Goal: Transaction & Acquisition: Download file/media

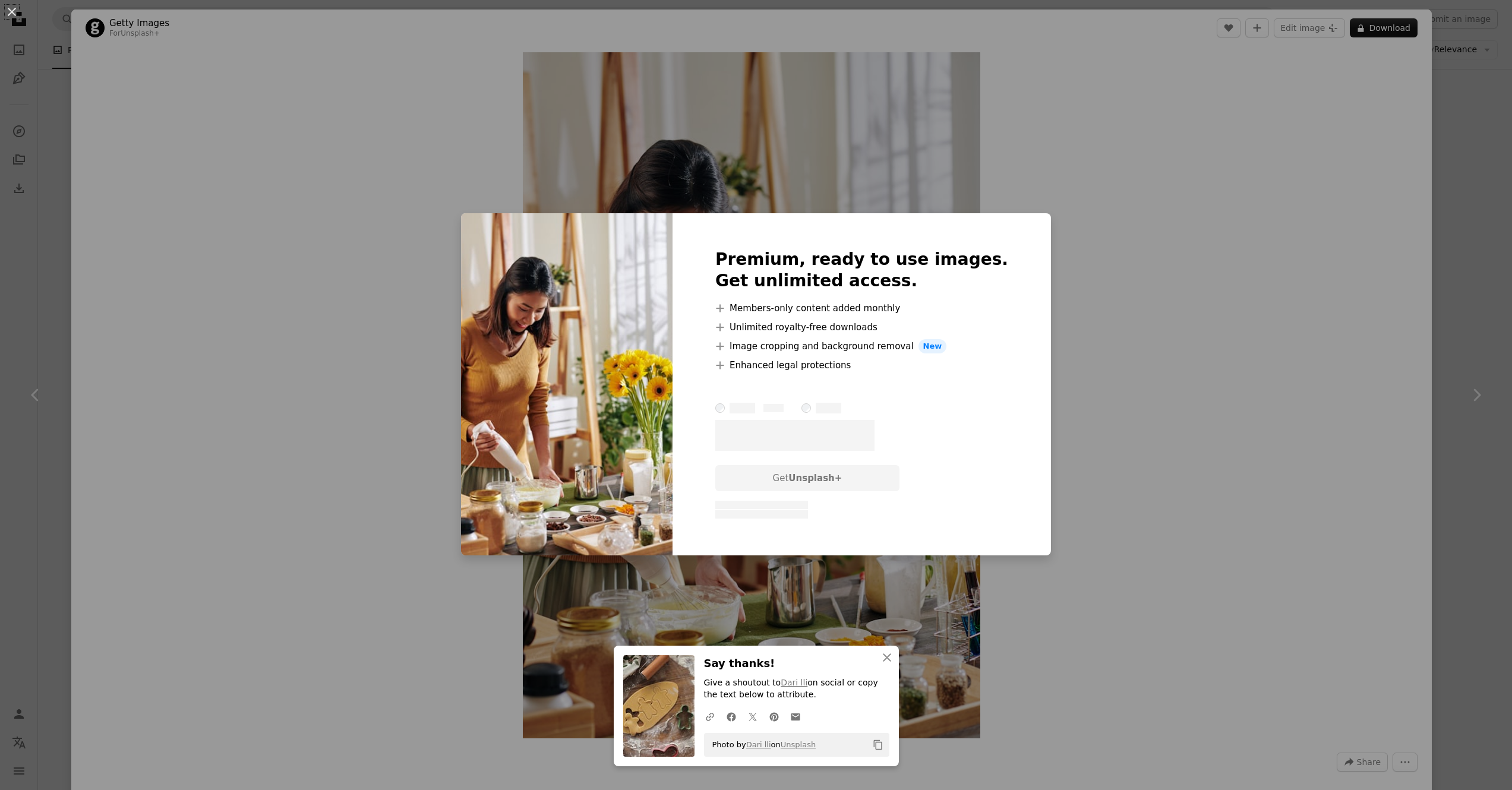
scroll to position [4806, 0]
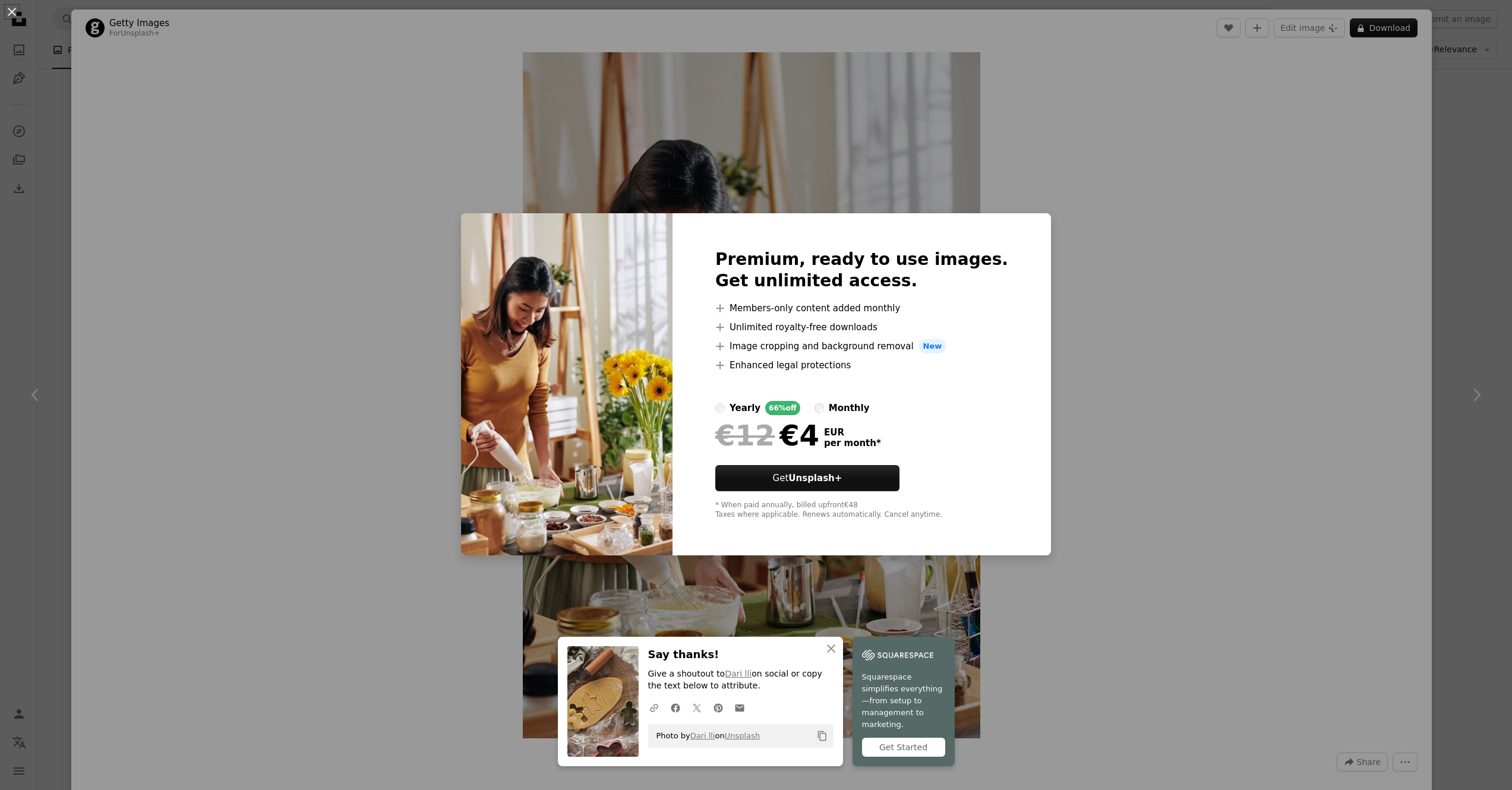
click at [1467, 225] on div "An X shape Premium, ready to use images. Get unlimited access. A plus sign Memb…" at bounding box center [756, 395] width 1512 height 790
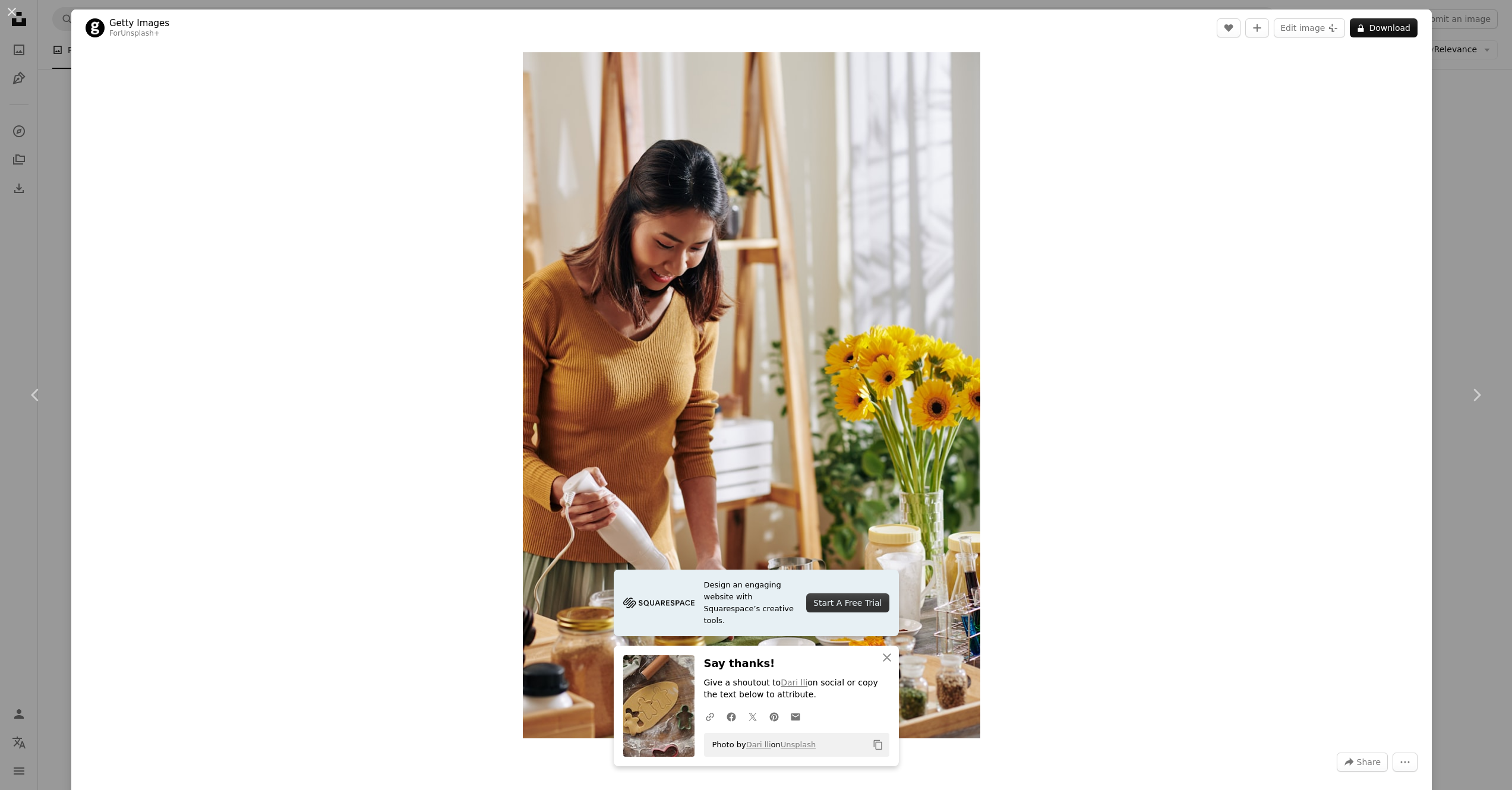
drag, startPoint x: 43, startPoint y: 142, endPoint x: 41, endPoint y: 104, distance: 38.1
click at [43, 142] on div "An X shape Chevron left Chevron right Getty Images For Unsplash+ A heart A plus…" at bounding box center [756, 395] width 1512 height 790
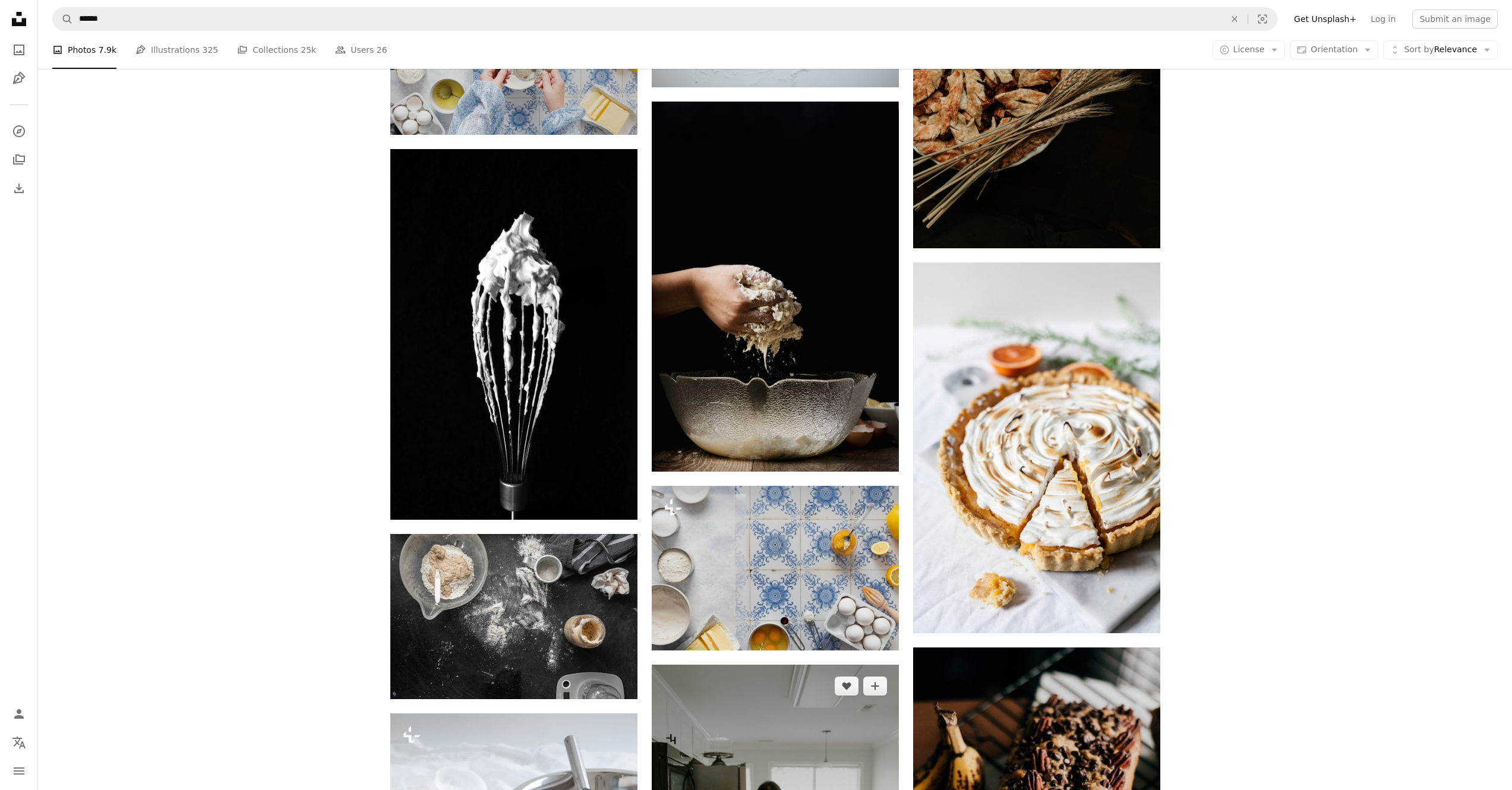
scroll to position [6355, 0]
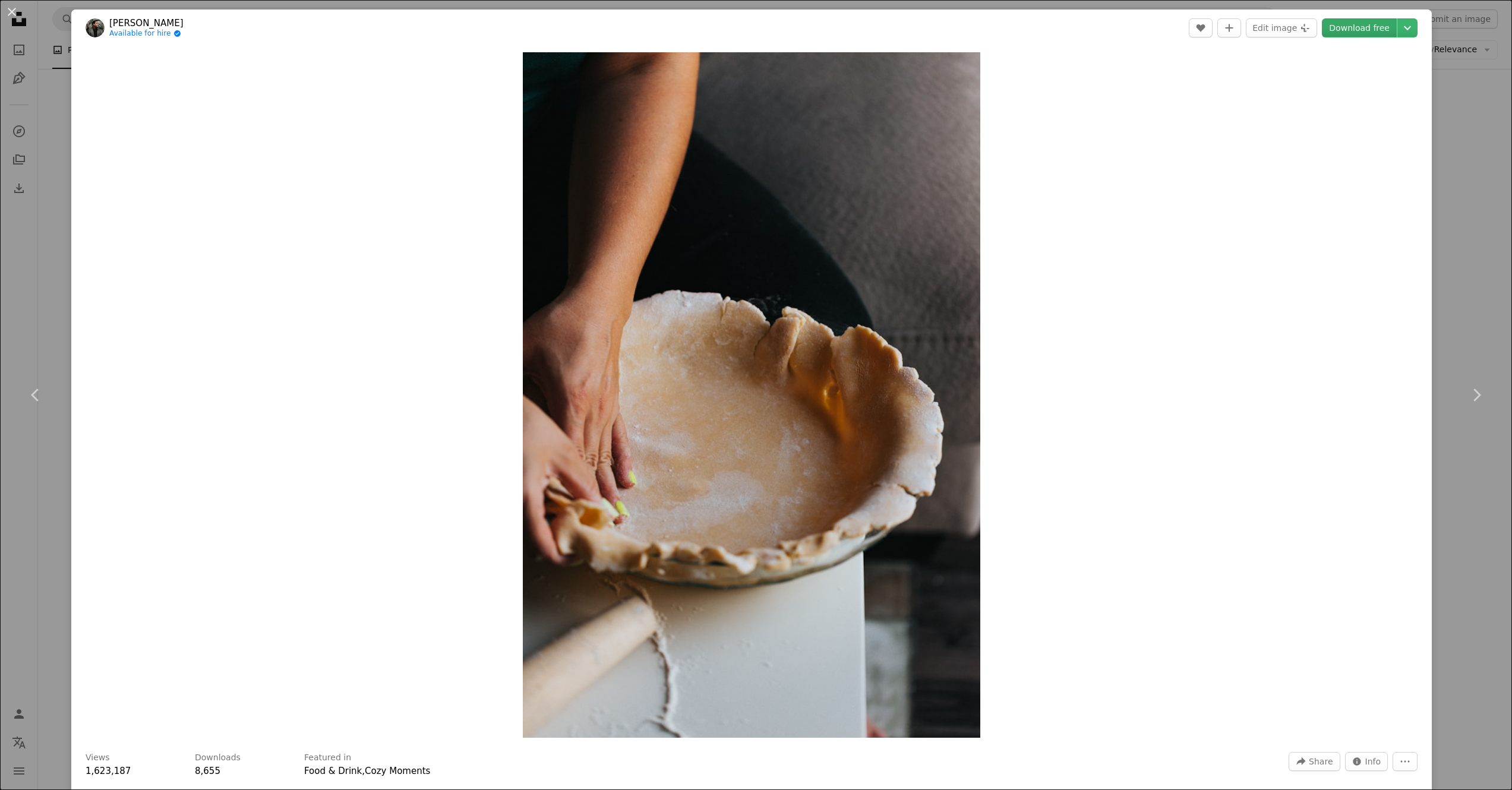
click at [1374, 25] on link "Download free" at bounding box center [1359, 28] width 75 height 19
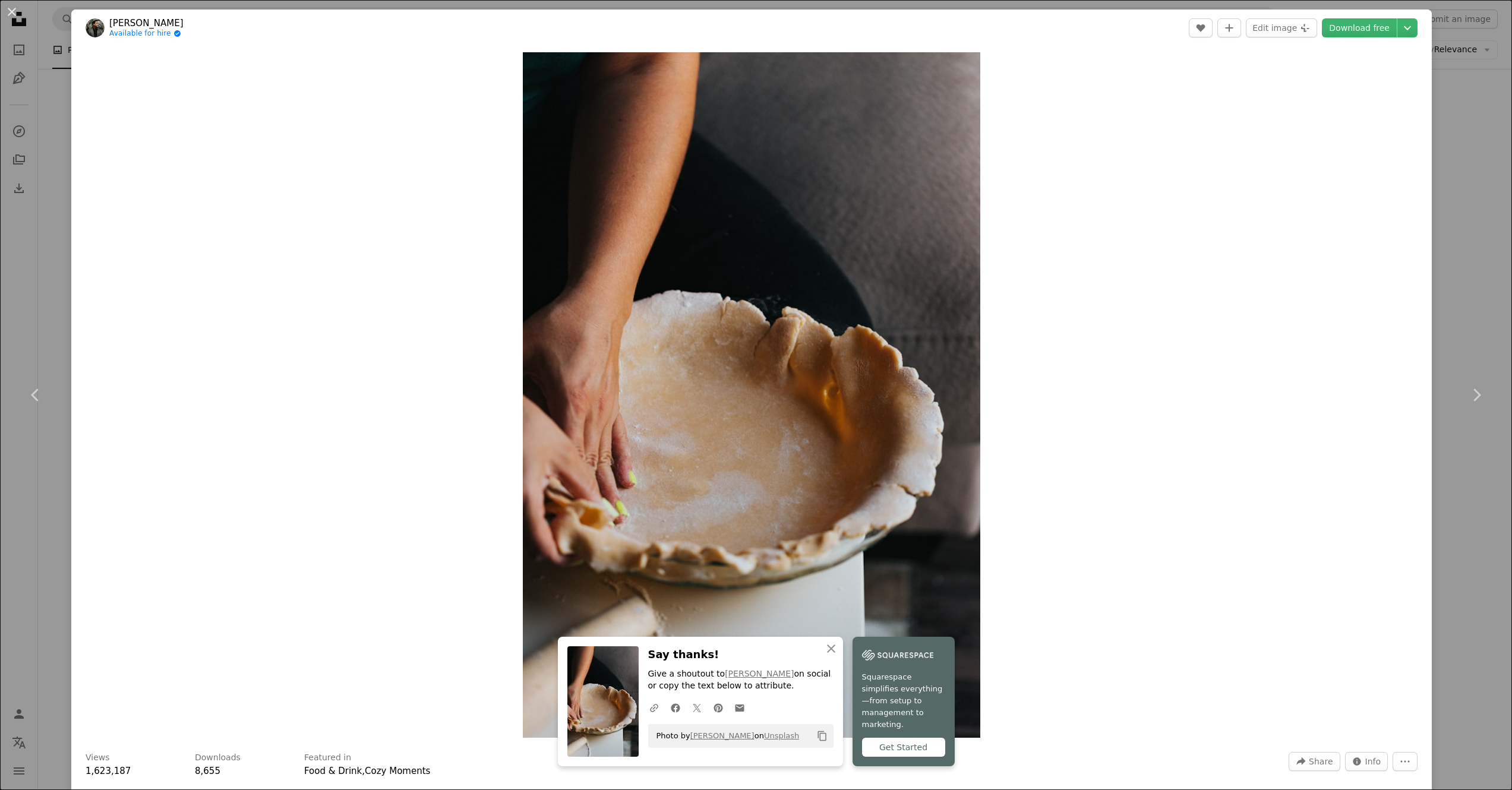
click at [1470, 193] on div "An X shape Chevron left Chevron right [PERSON_NAME] Available for hire A checkm…" at bounding box center [756, 395] width 1512 height 790
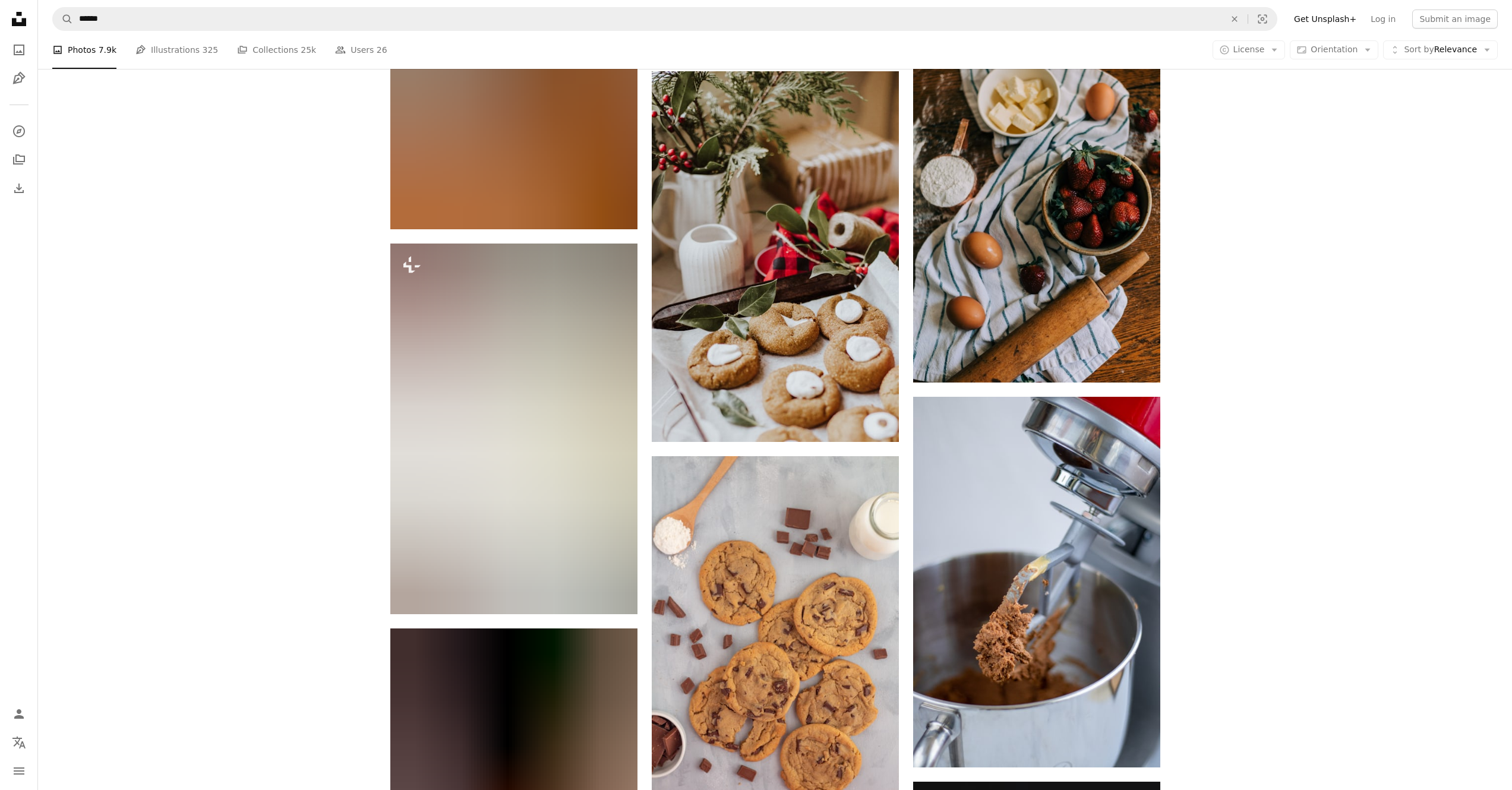
scroll to position [10500, 0]
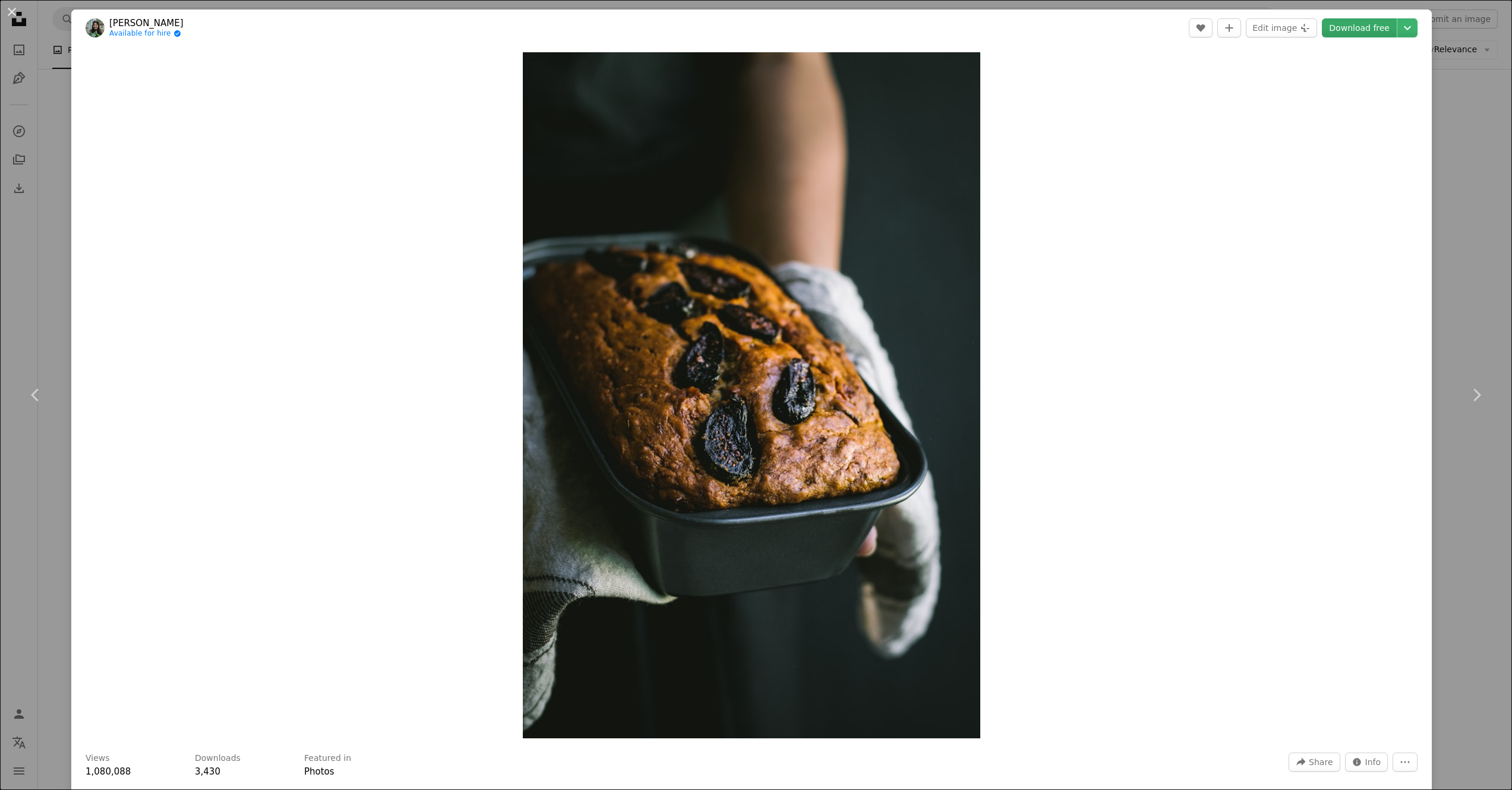
click at [1350, 22] on link "Download free" at bounding box center [1359, 28] width 75 height 19
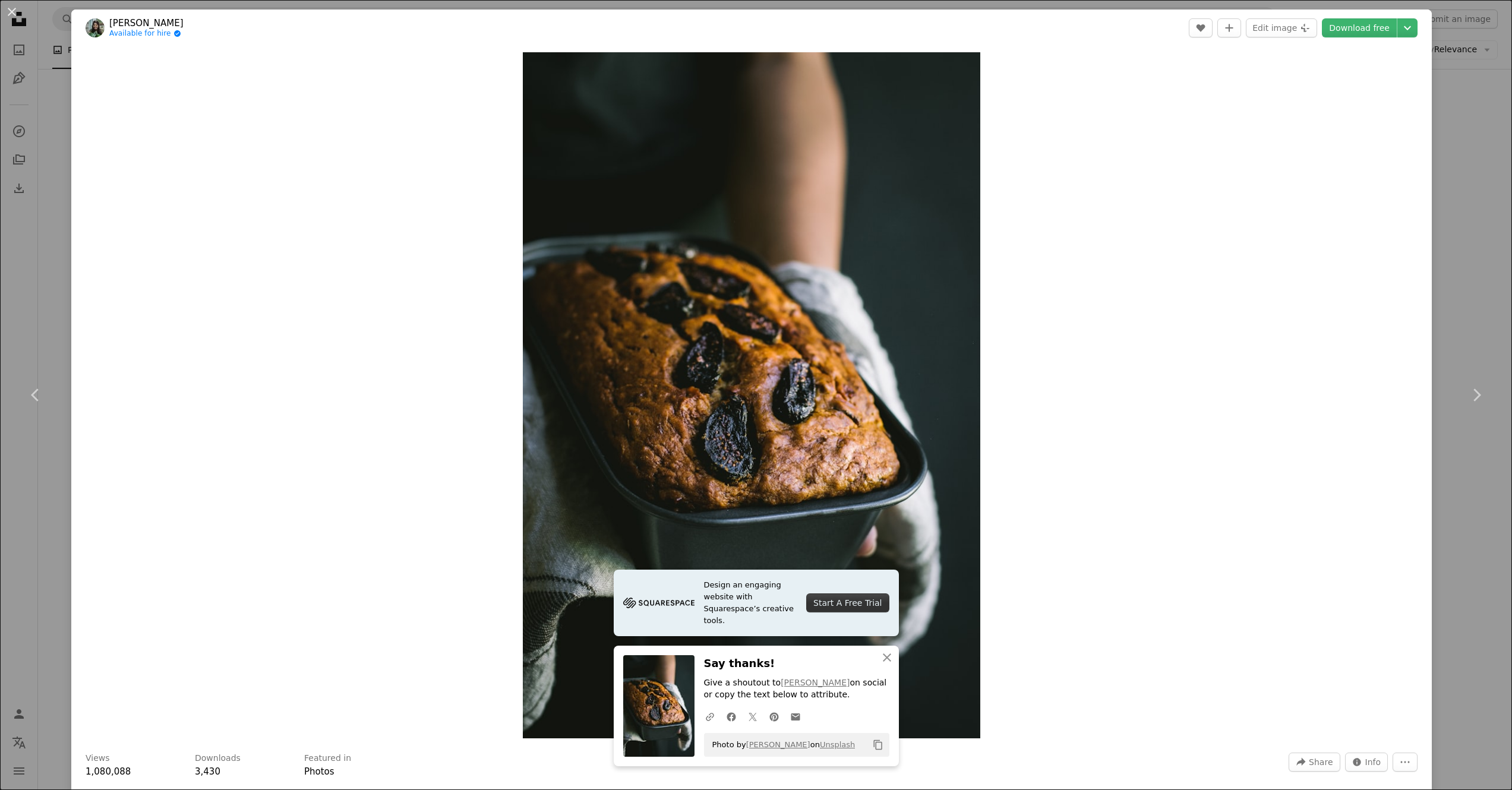
click at [1479, 199] on div "An X shape Chevron left Chevron right [PERSON_NAME] Available for hire A checkm…" at bounding box center [756, 395] width 1512 height 790
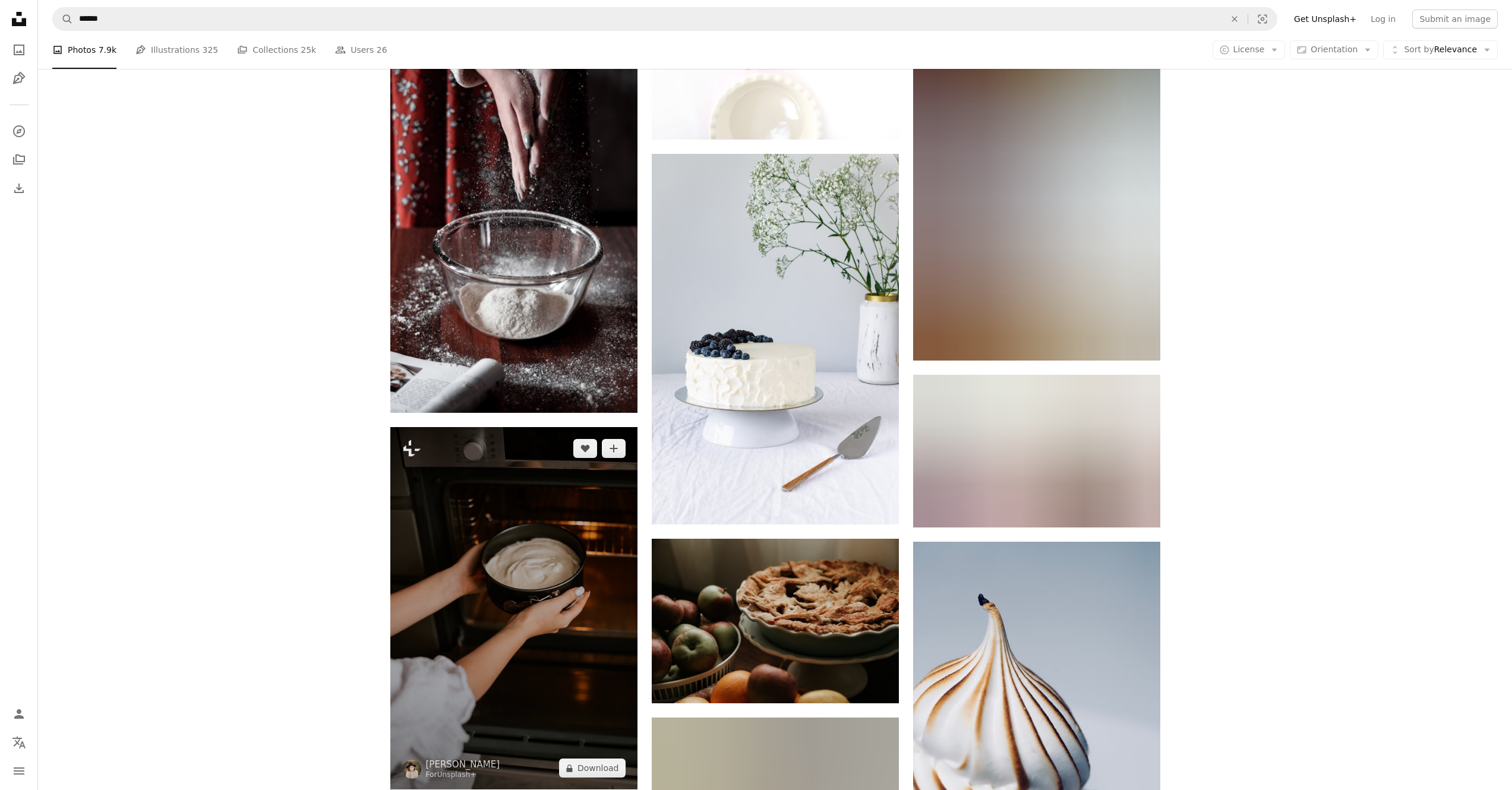
scroll to position [12325, 0]
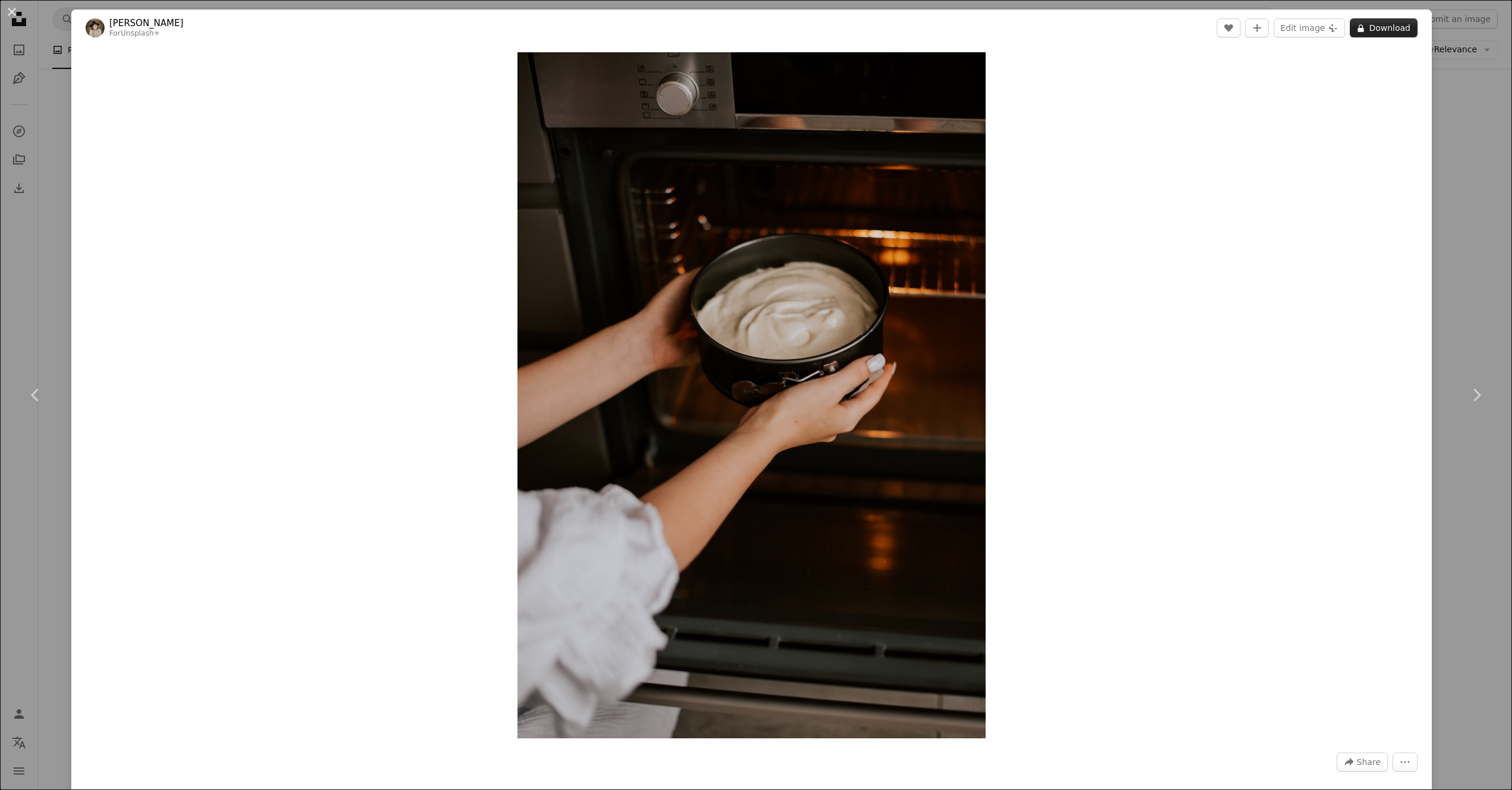
click at [1382, 24] on button "A lock Download" at bounding box center [1384, 28] width 68 height 19
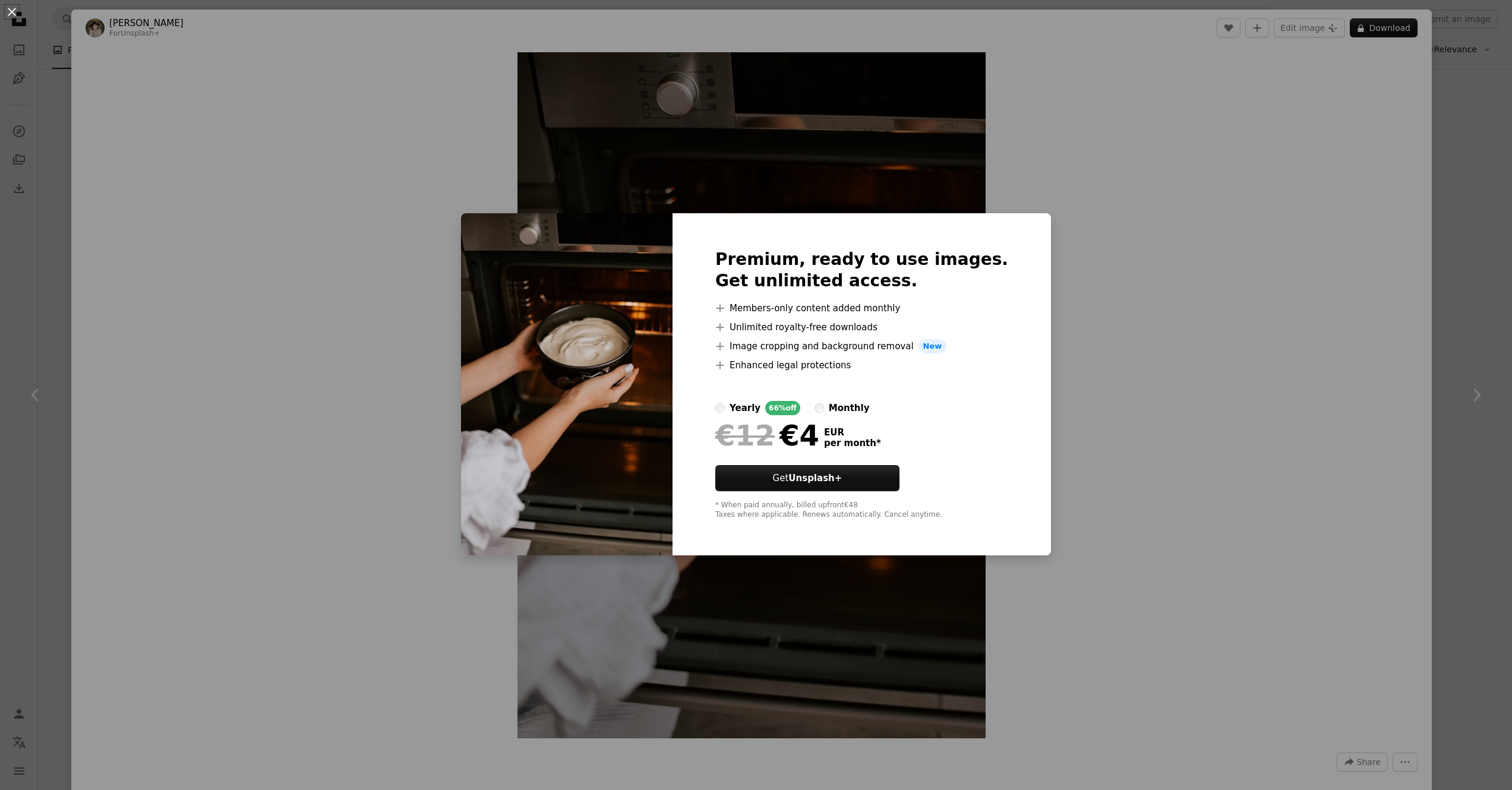
click at [1459, 144] on div "An X shape Premium, ready to use images. Get unlimited access. A plus sign Memb…" at bounding box center [756, 395] width 1512 height 790
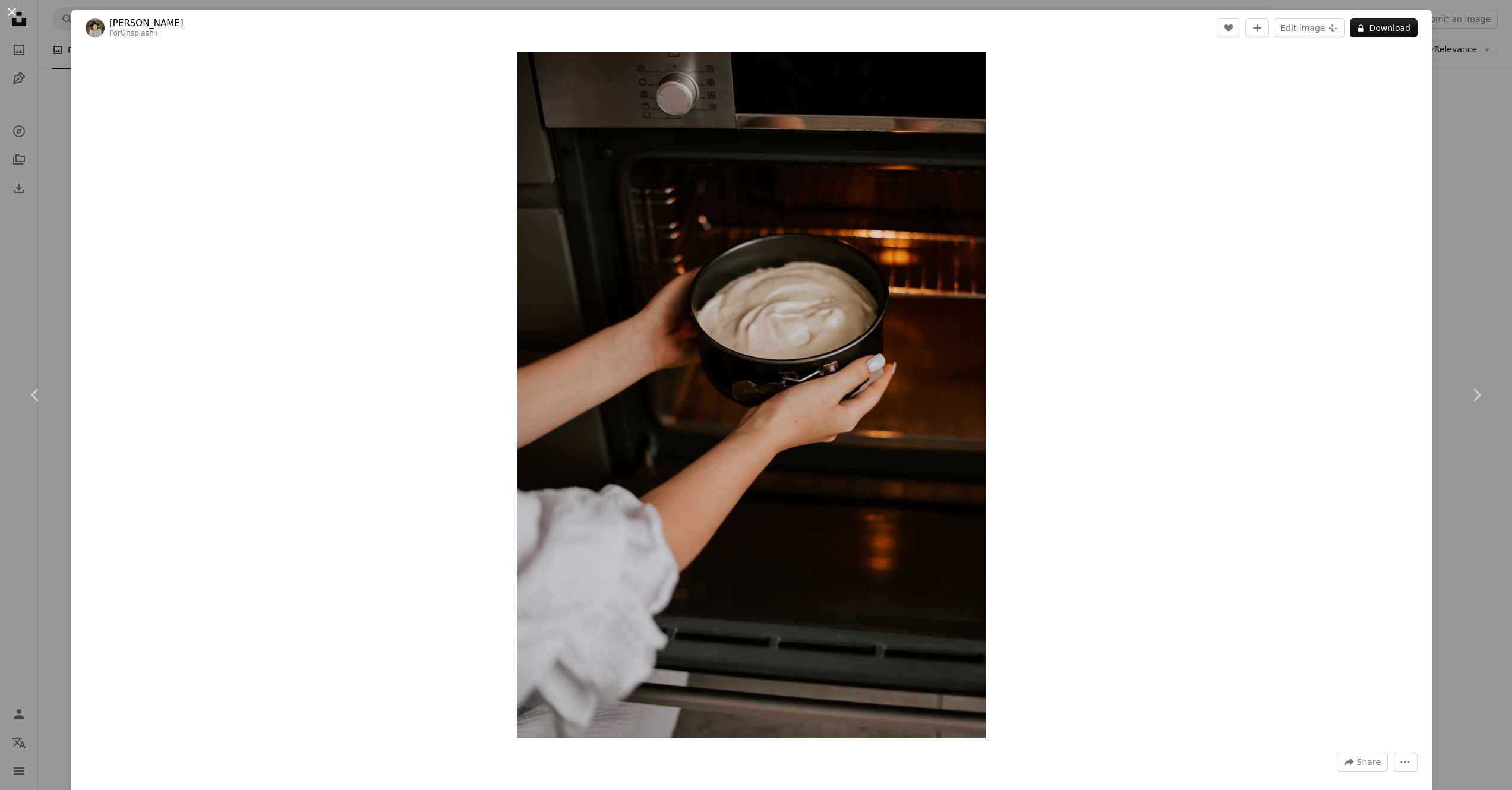
click at [17, 16] on button "An X shape" at bounding box center [12, 12] width 14 height 14
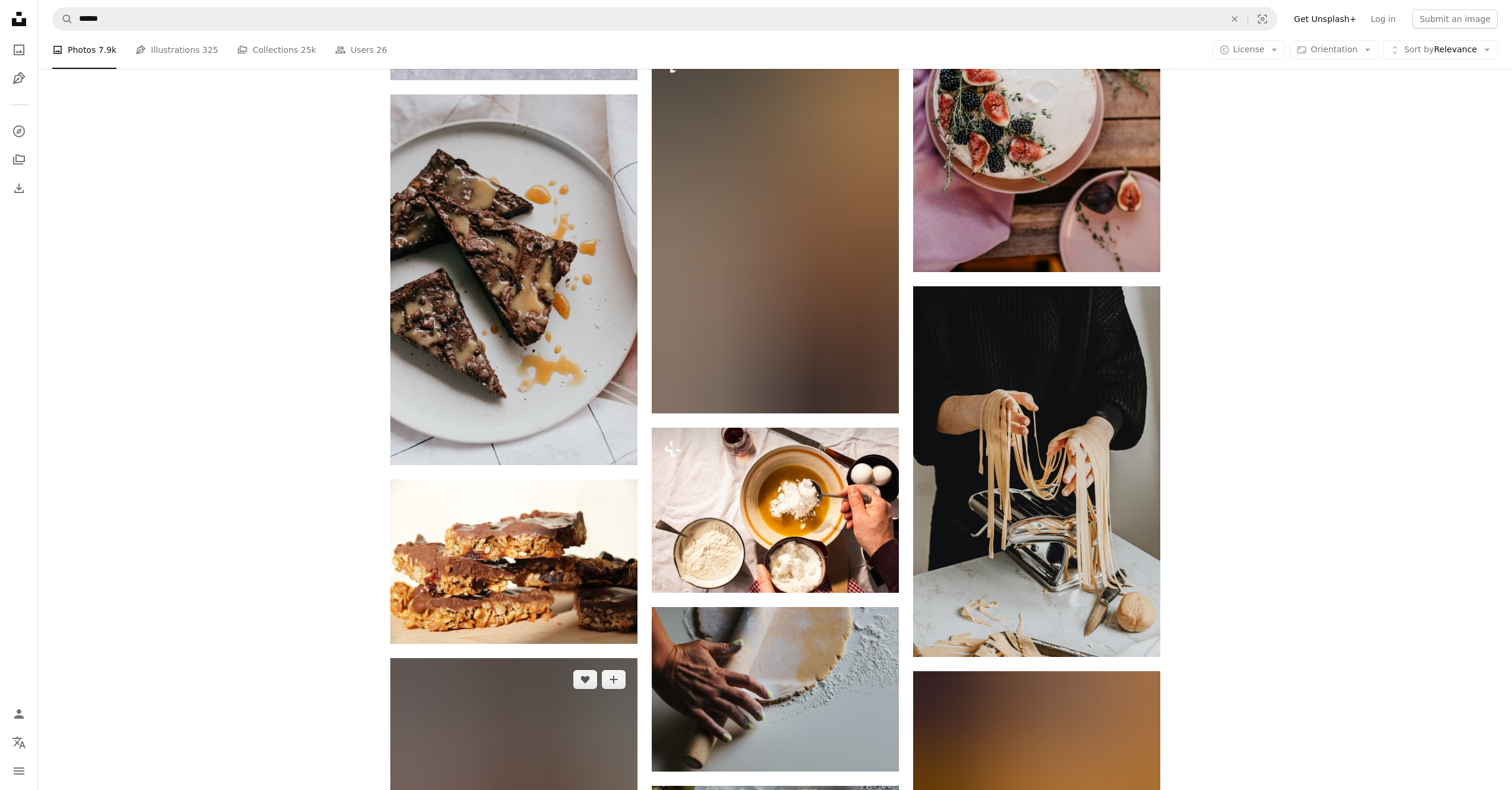
scroll to position [17003, 0]
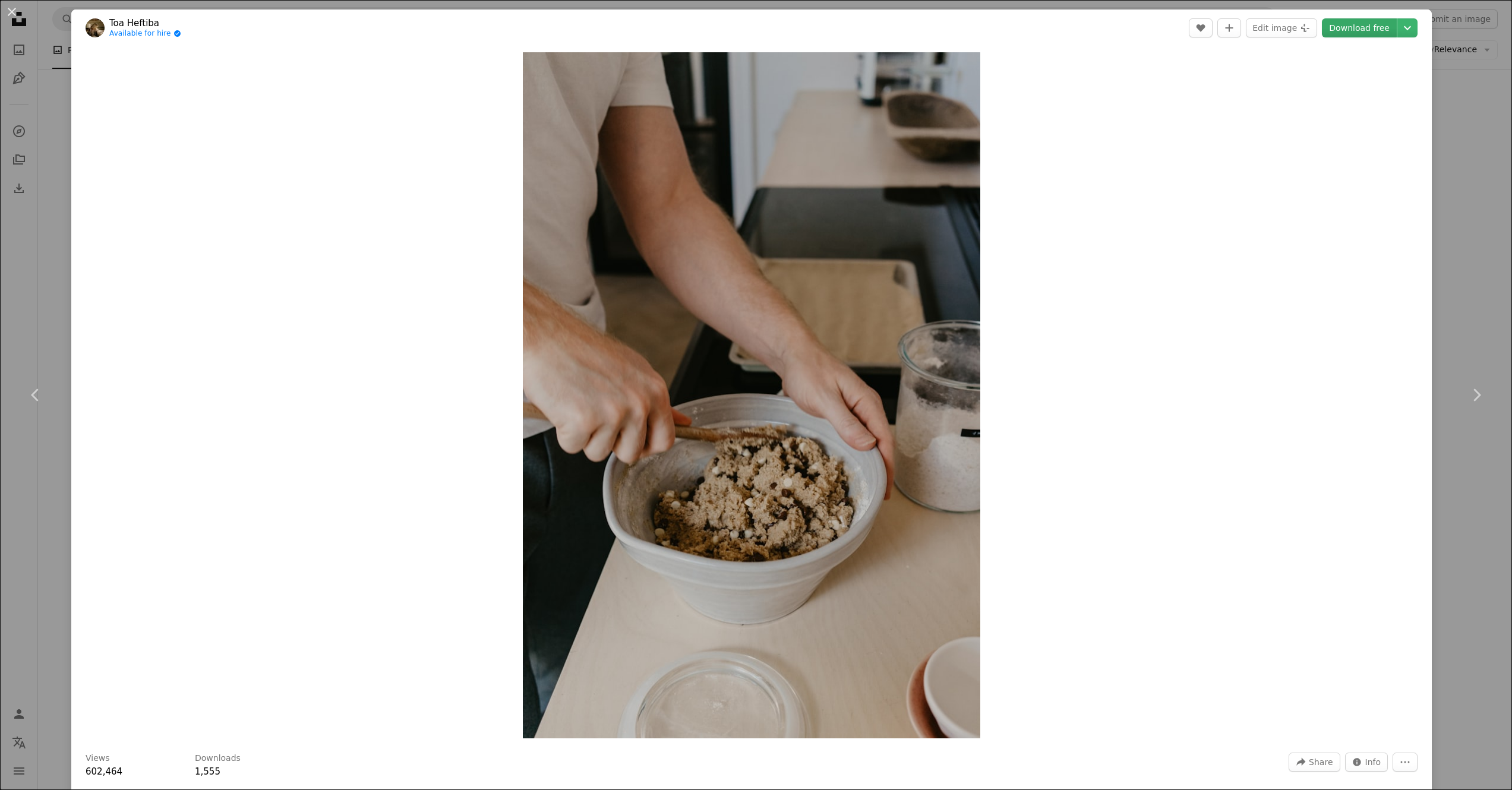
click at [1357, 29] on link "Download free" at bounding box center [1359, 28] width 75 height 19
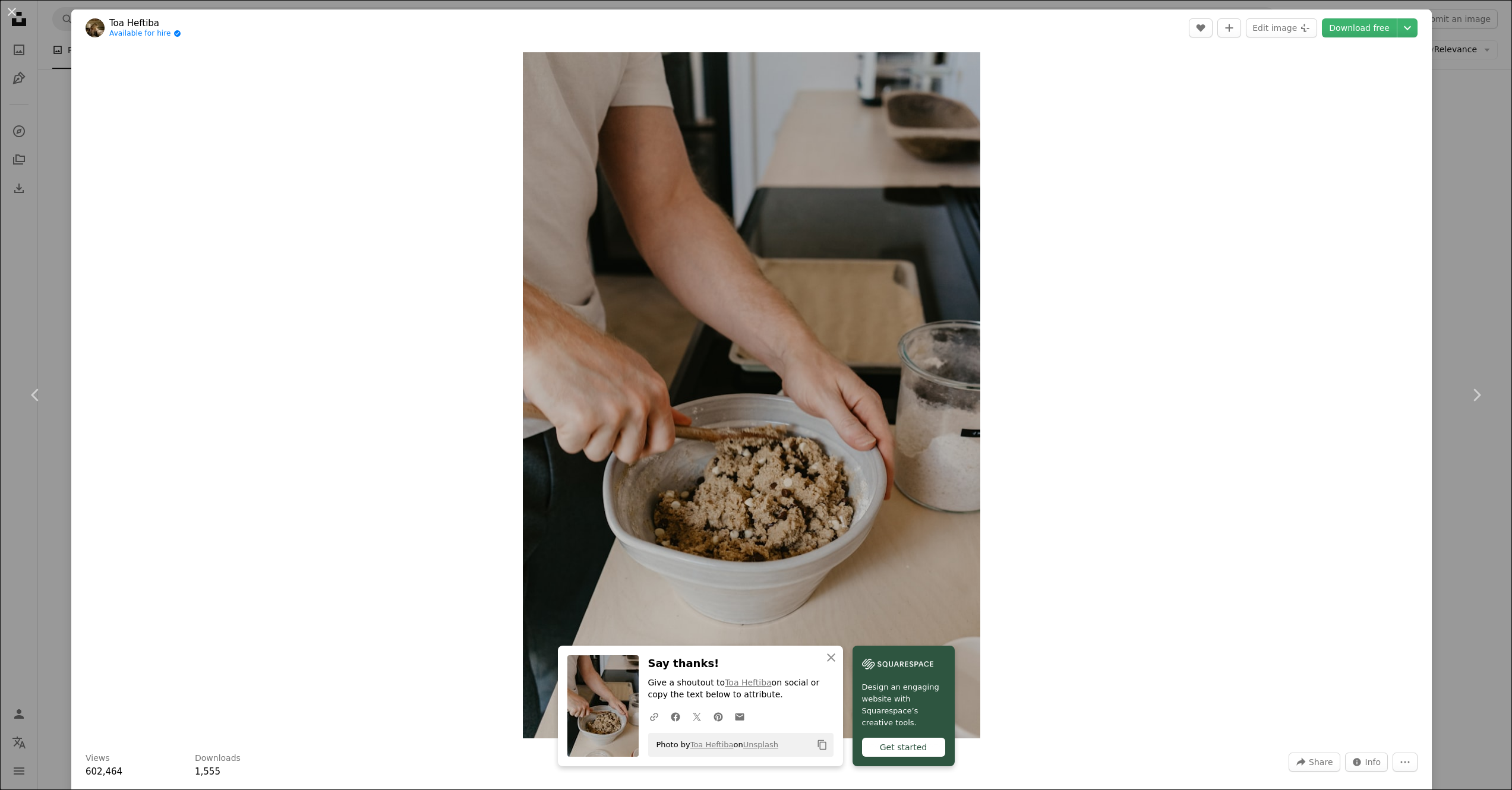
click at [1459, 209] on div "An X shape Chevron left Chevron right Toa Heftiba Available for hire A checkmar…" at bounding box center [756, 395] width 1512 height 790
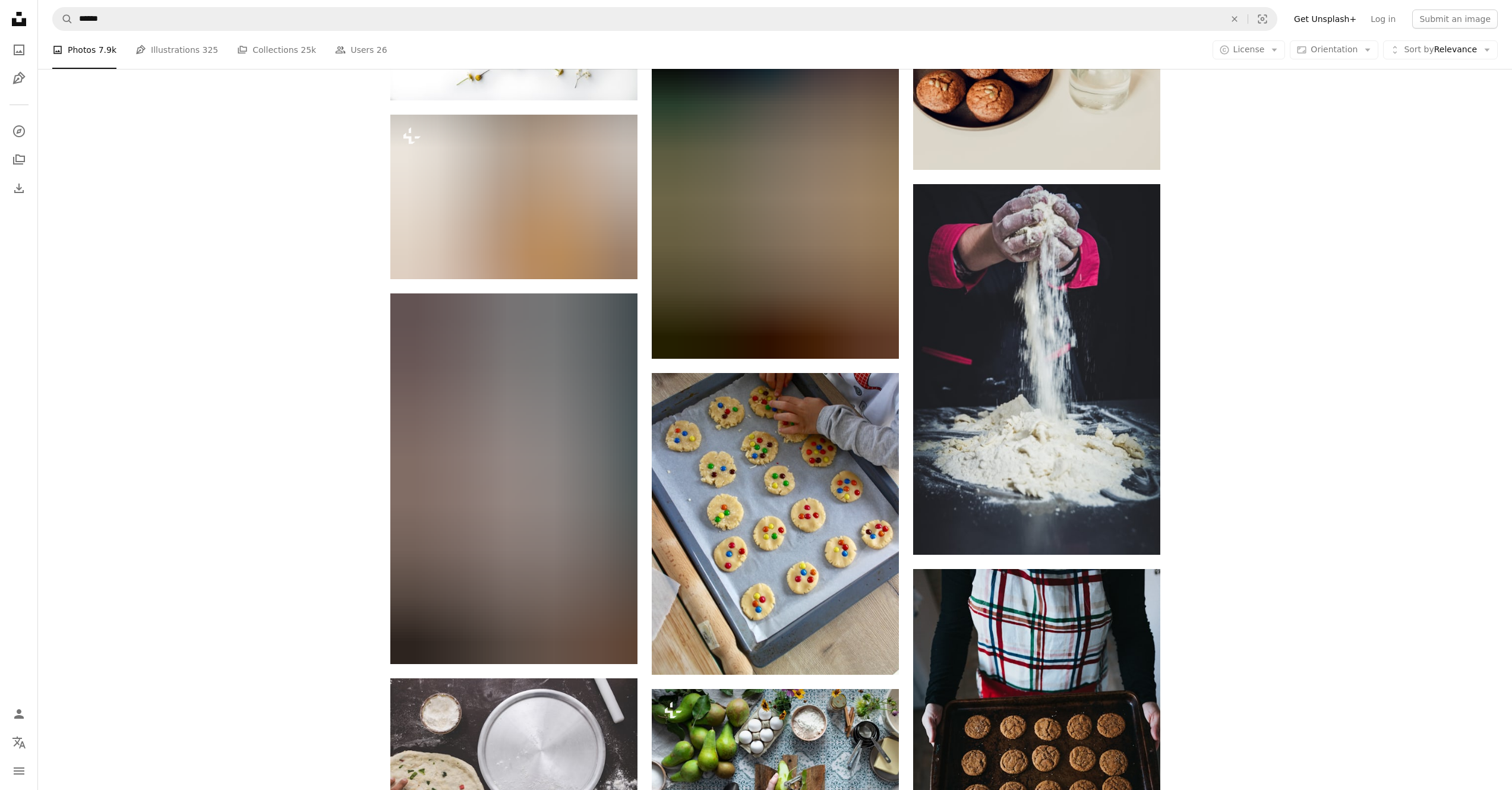
scroll to position [19702, 0]
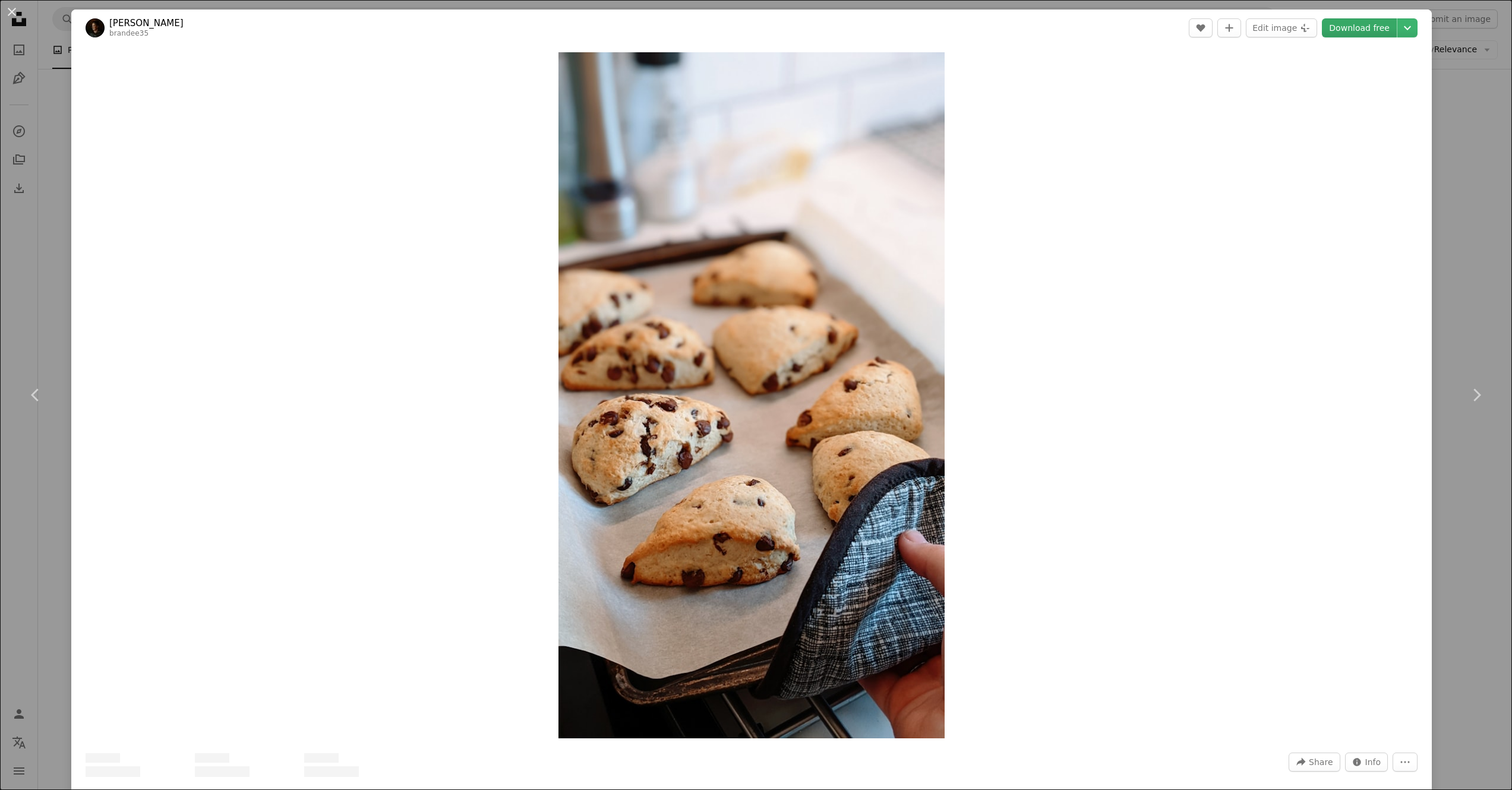
click at [1354, 35] on link "Download free" at bounding box center [1359, 28] width 75 height 19
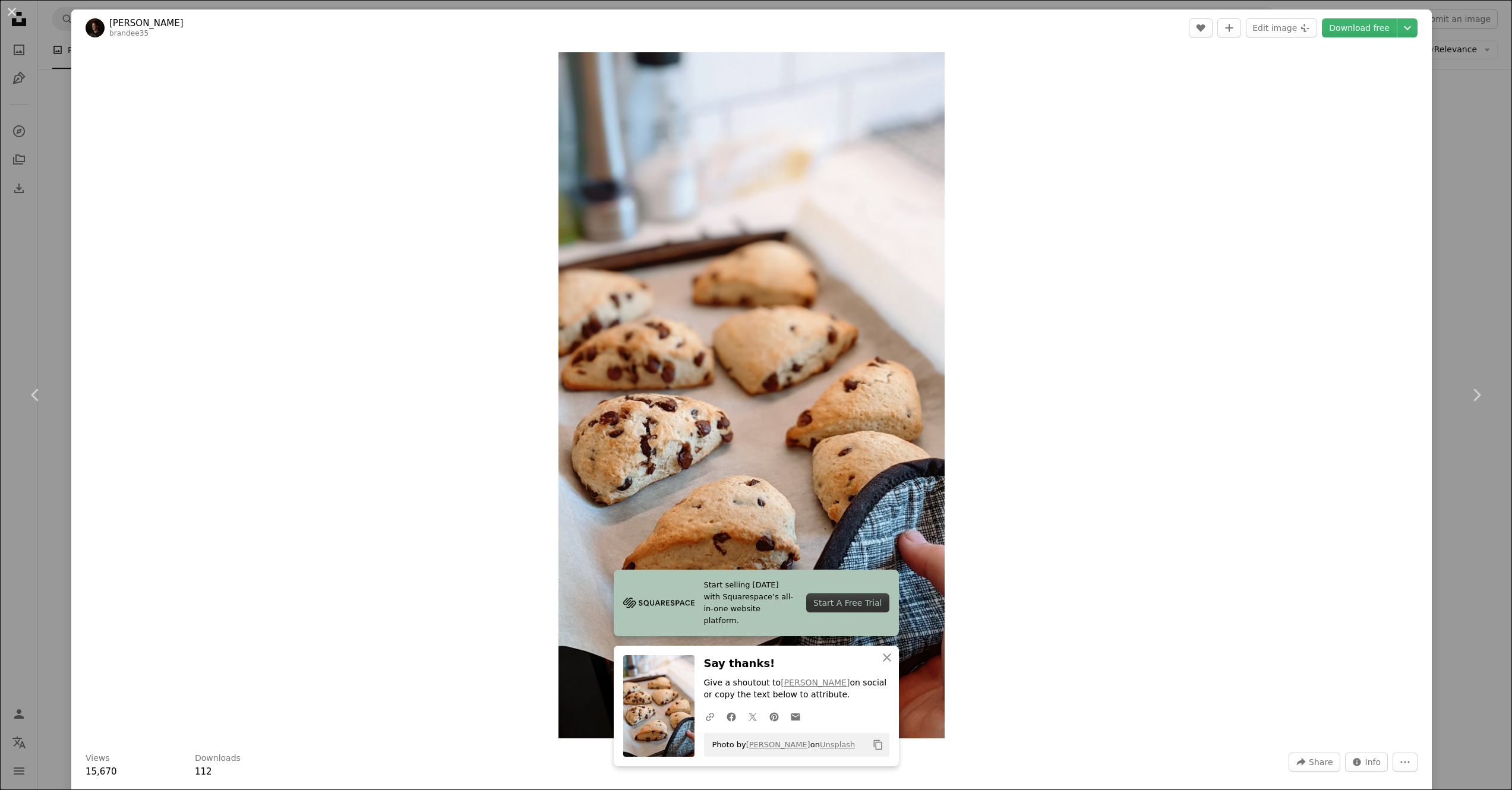
scroll to position [192, 0]
